Goal: Transaction & Acquisition: Purchase product/service

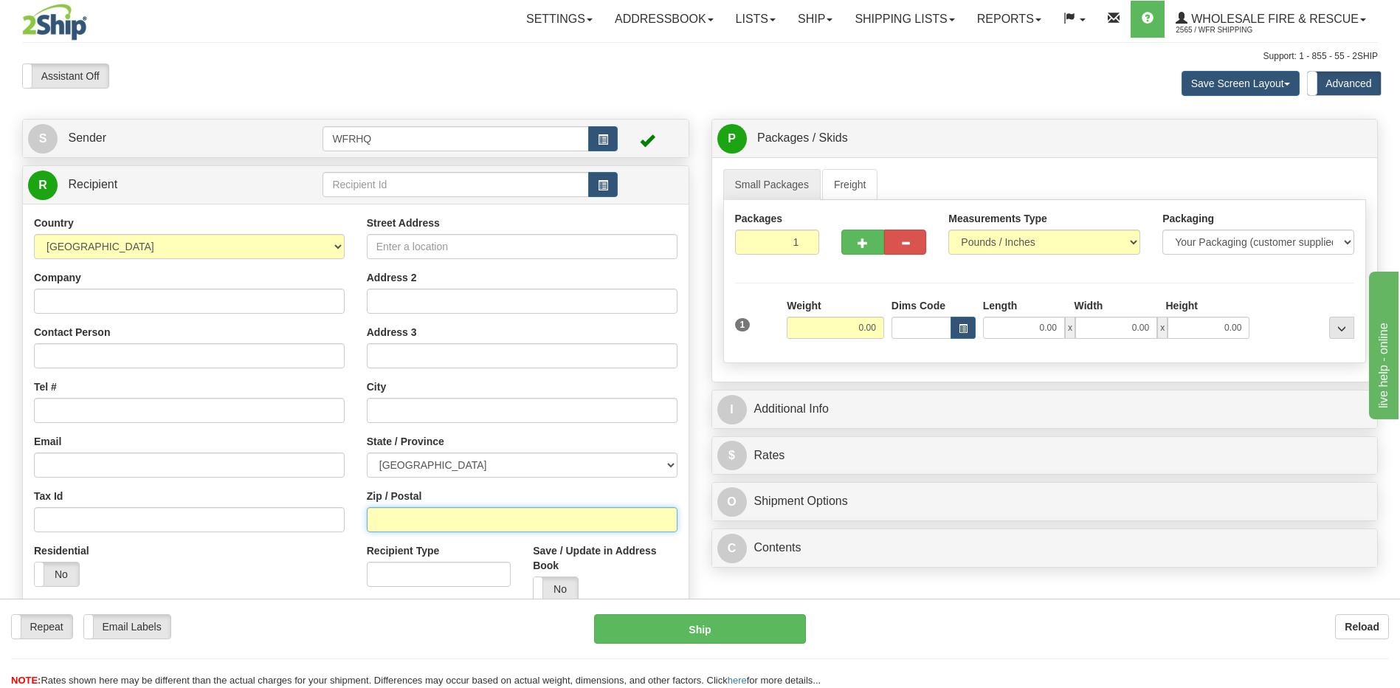
drag, startPoint x: 0, startPoint y: 0, endPoint x: 407, endPoint y: 516, distance: 657.8
click at [407, 516] on input "Zip / Postal" at bounding box center [522, 519] width 311 height 25
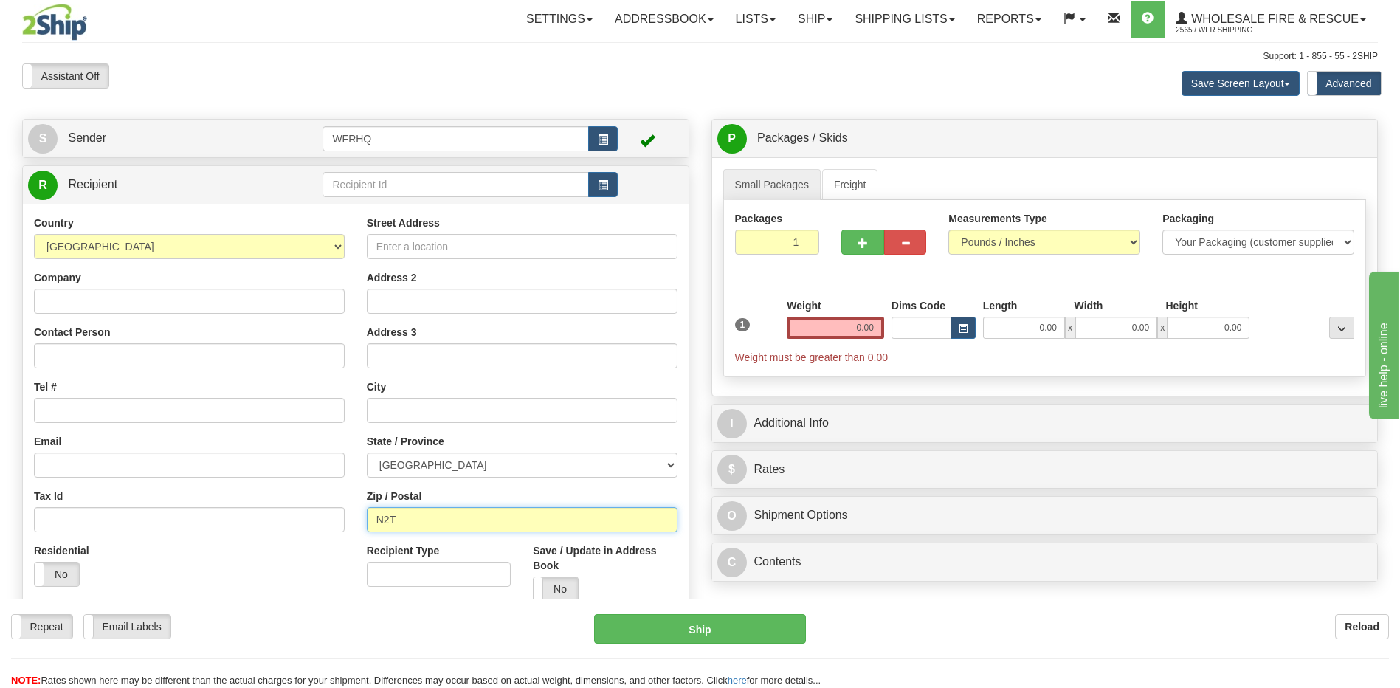
click at [407, 516] on input "N2T" at bounding box center [522, 519] width 311 height 25
click at [418, 525] on input "N2T 4r5" at bounding box center [522, 519] width 311 height 25
click at [424, 525] on input "N2T 4r5" at bounding box center [522, 519] width 311 height 25
type input "N2J3h4"
type input "WATERLOO"
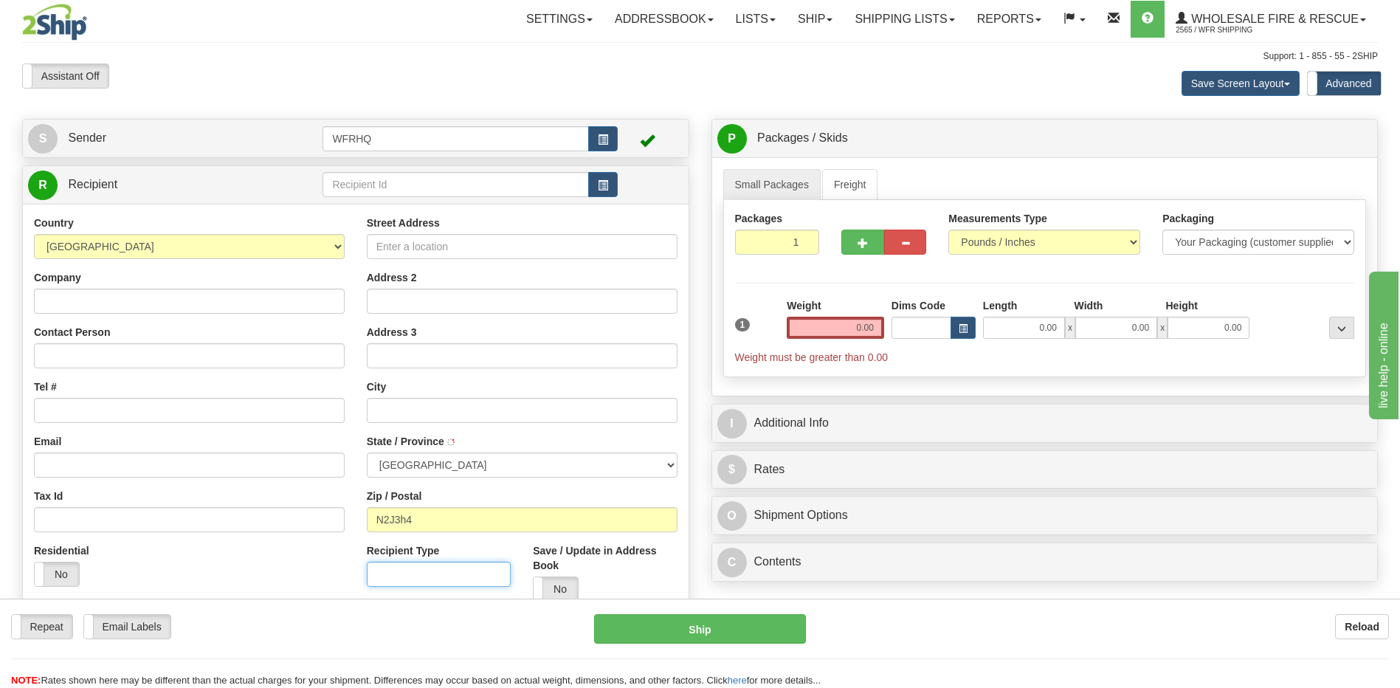
select select "ON"
click at [854, 324] on input "0.00" at bounding box center [835, 328] width 97 height 22
type input "0.00"
click at [880, 325] on input "0.00" at bounding box center [835, 328] width 97 height 22
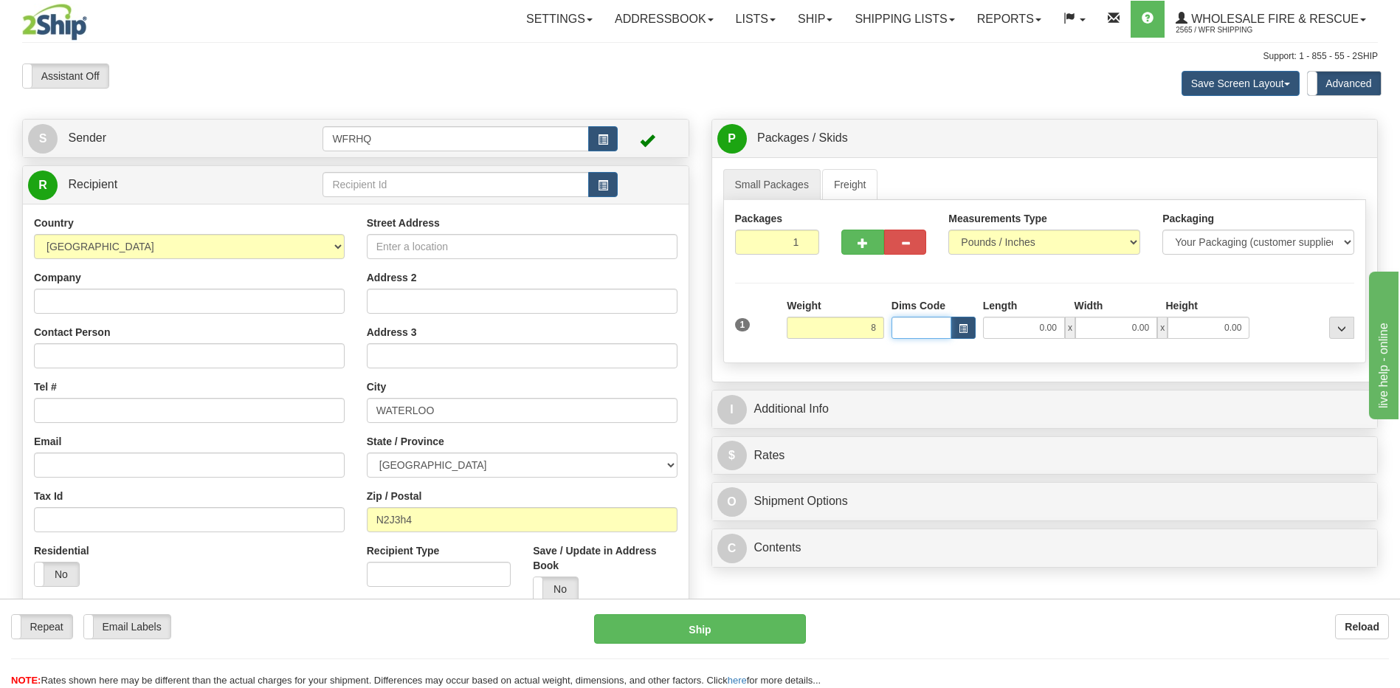
type input "8.00"
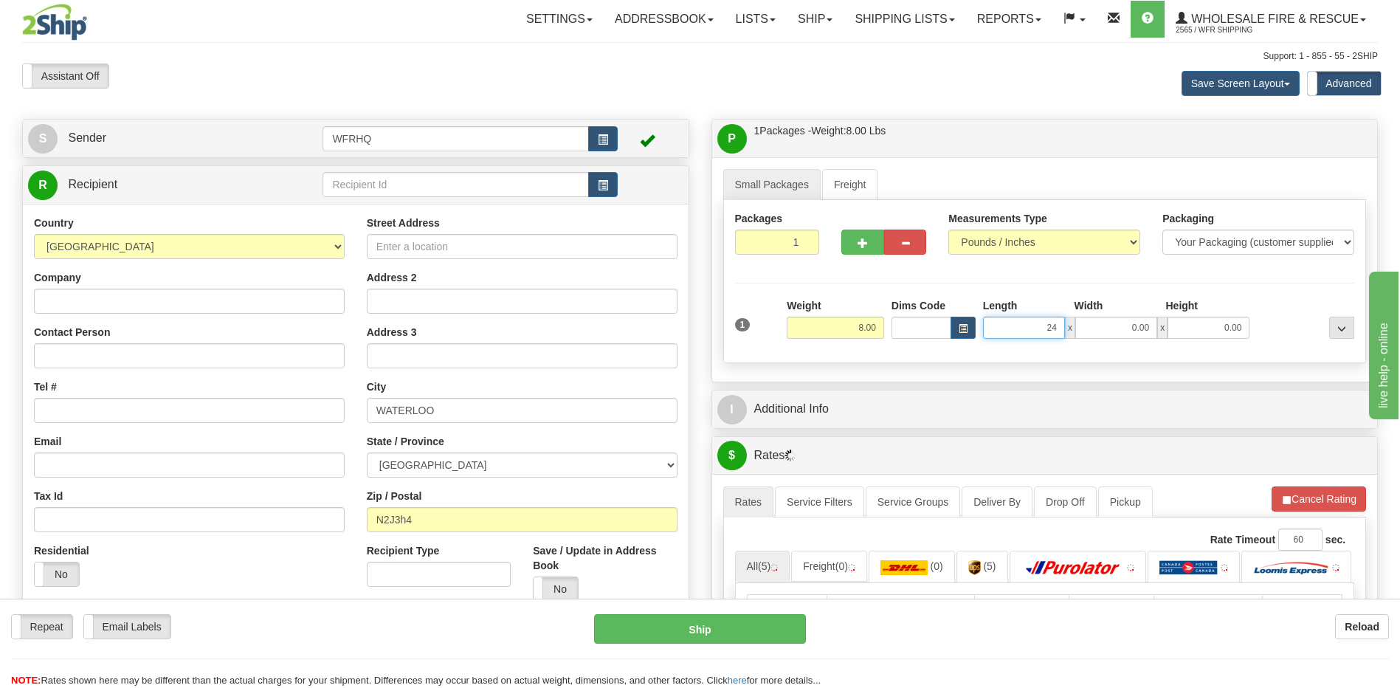
type input "24.00"
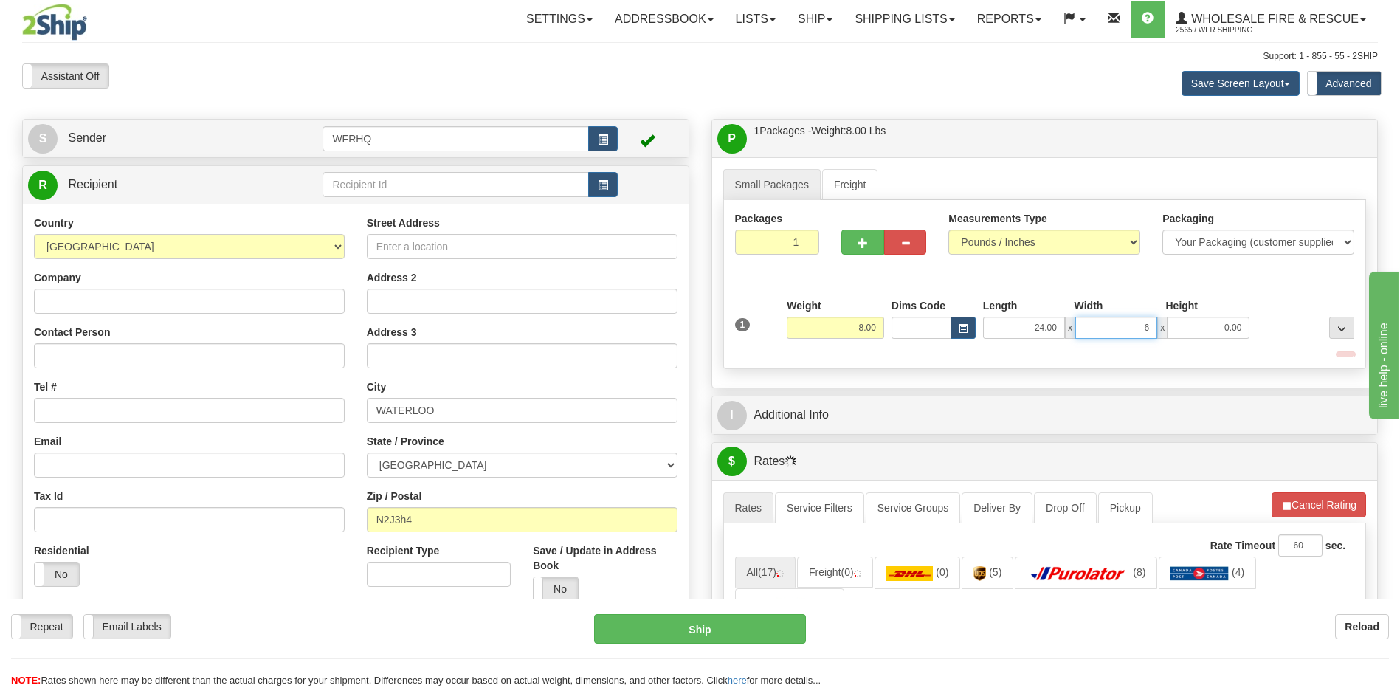
type input "6.00"
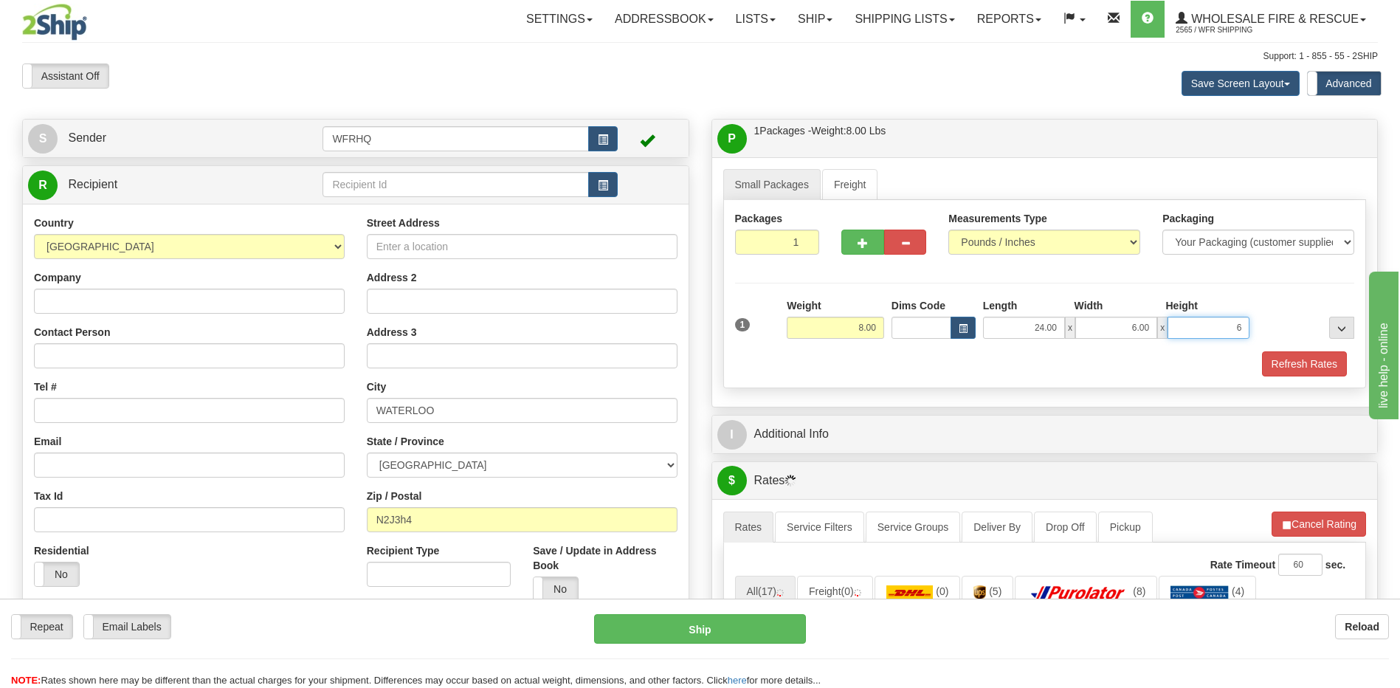
type input "6.00"
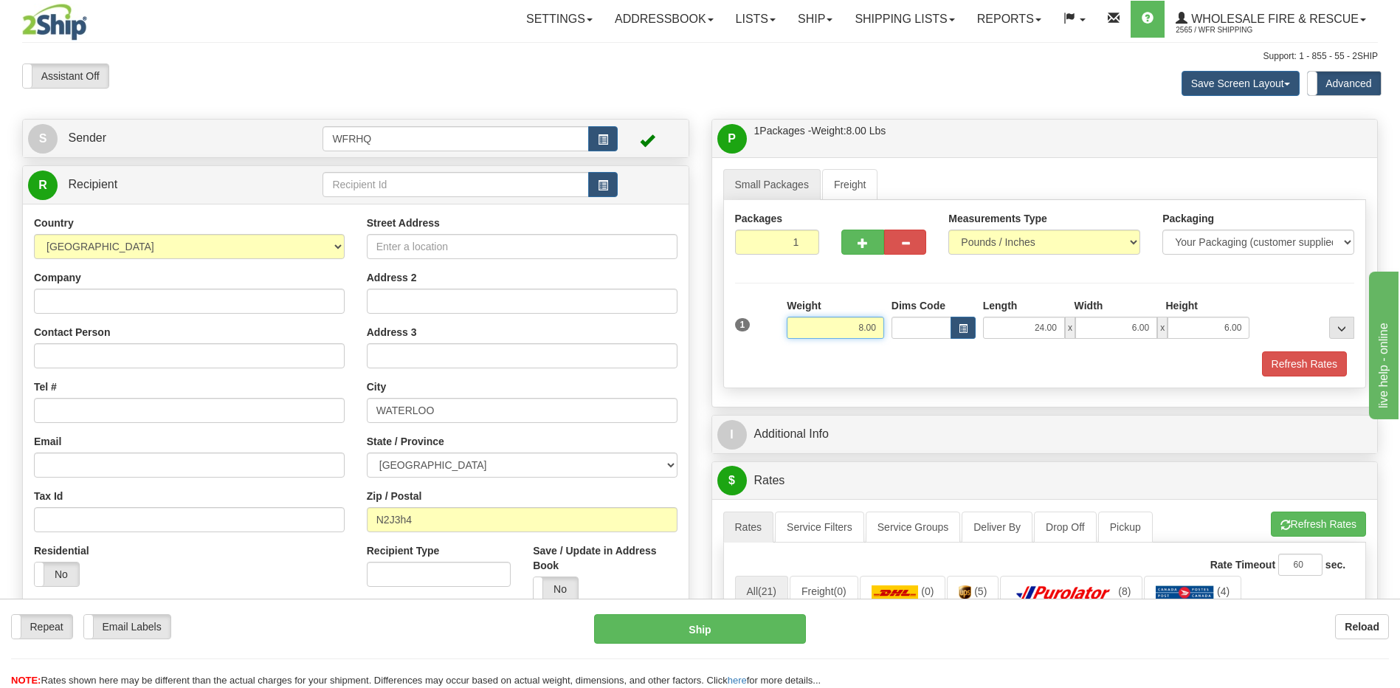
drag, startPoint x: 854, startPoint y: 325, endPoint x: 882, endPoint y: 323, distance: 27.3
click at [882, 323] on input "8.00" at bounding box center [835, 328] width 97 height 22
type input "20.00"
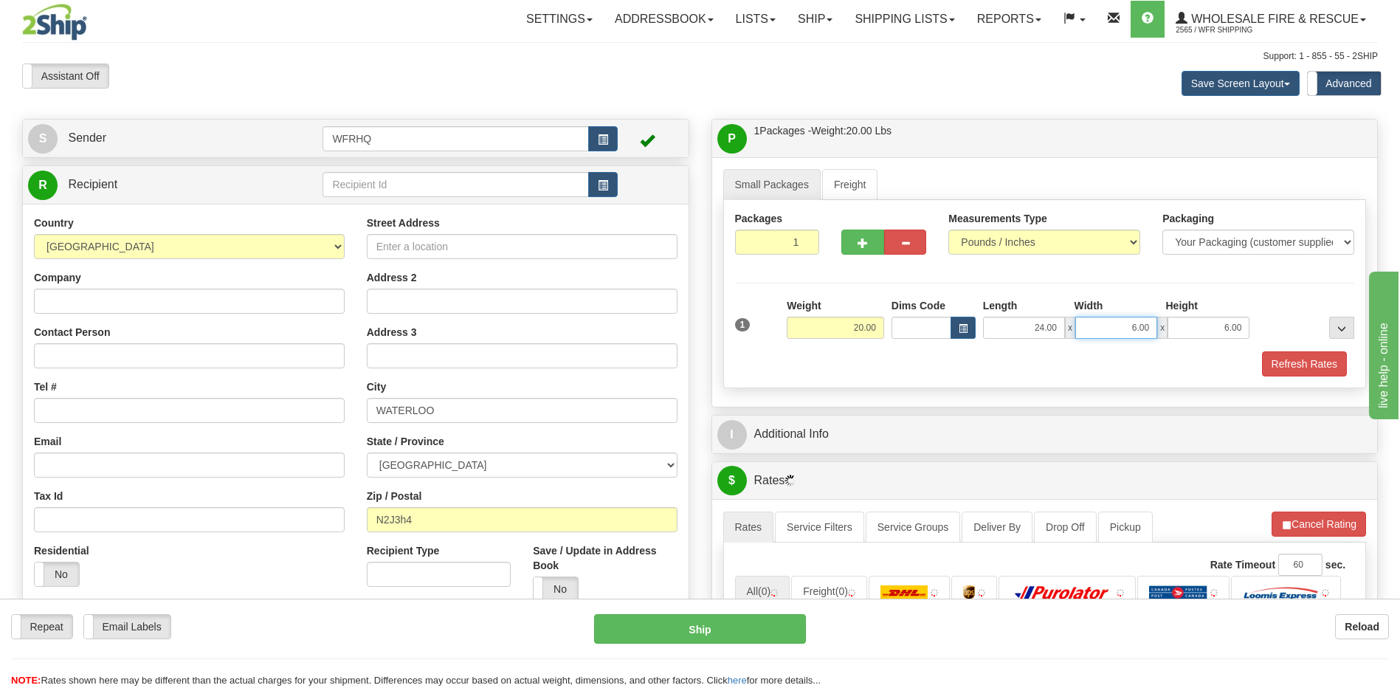
drag, startPoint x: 1127, startPoint y: 328, endPoint x: 1156, endPoint y: 325, distance: 28.9
click at [1156, 325] on input "6.00" at bounding box center [1116, 328] width 82 height 22
drag, startPoint x: 1026, startPoint y: 332, endPoint x: 1054, endPoint y: 329, distance: 28.9
click at [1055, 329] on input "24.00" at bounding box center [1024, 328] width 82 height 22
type input "18.00"
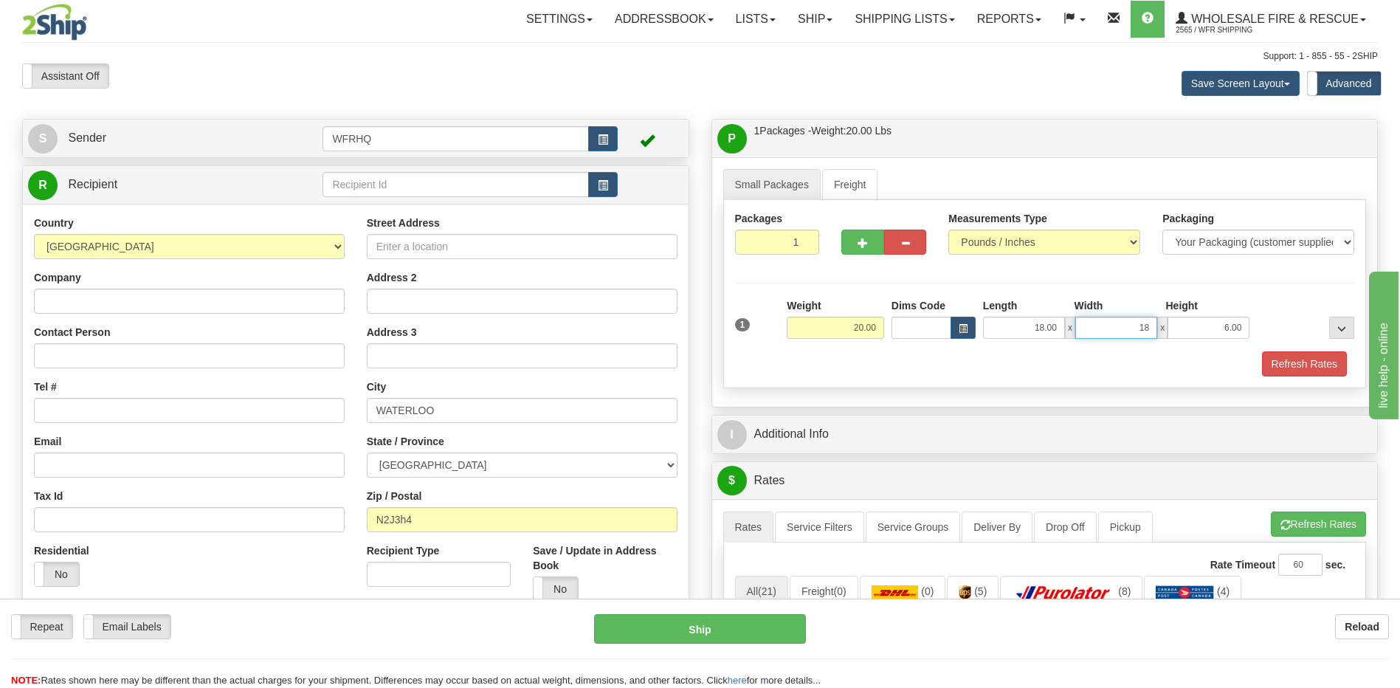
type input "18.00"
type input "6.00"
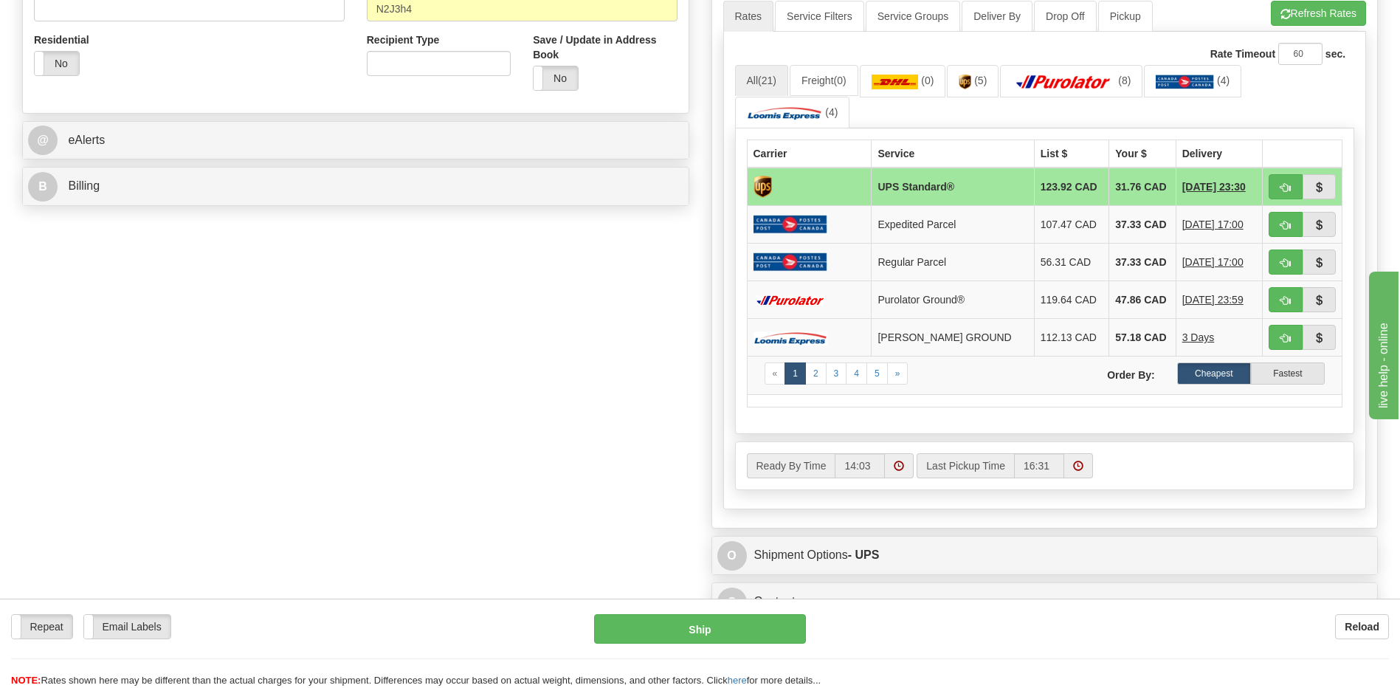
scroll to position [516, 0]
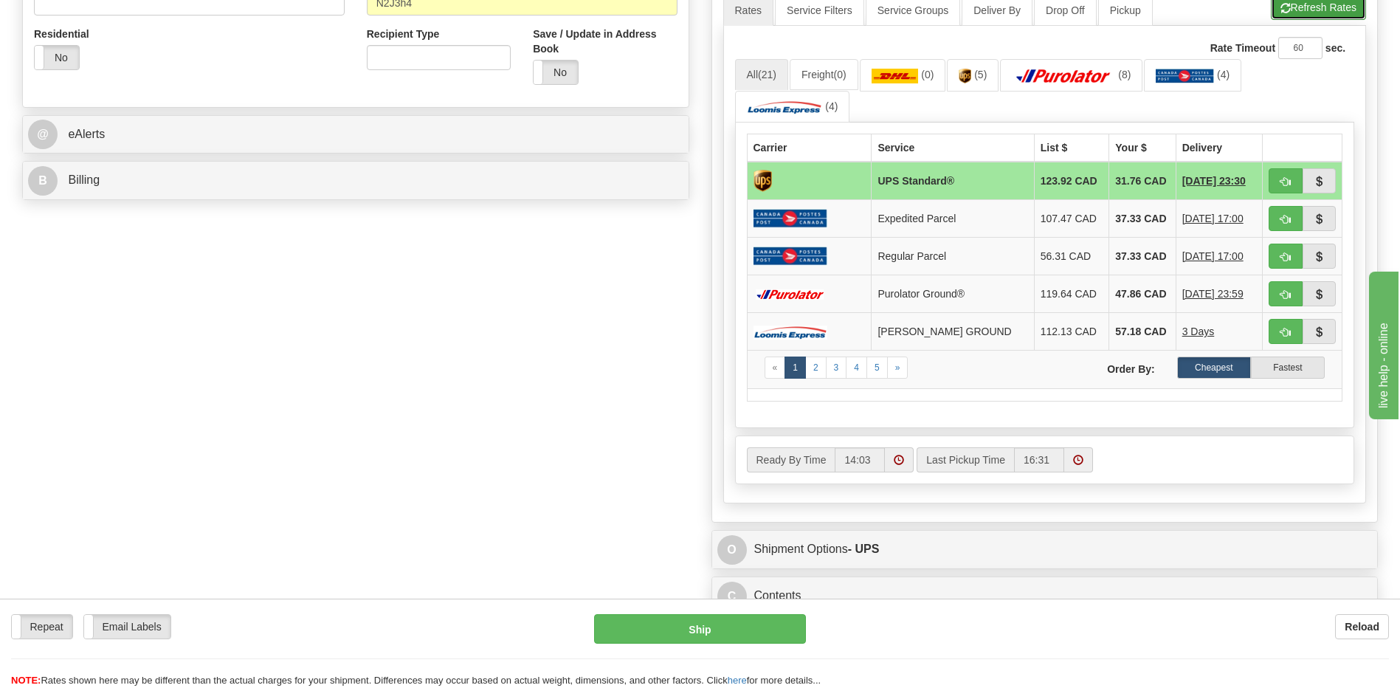
click at [1333, 10] on button "Refresh Rates" at bounding box center [1318, 7] width 95 height 25
